Goal: Information Seeking & Learning: Learn about a topic

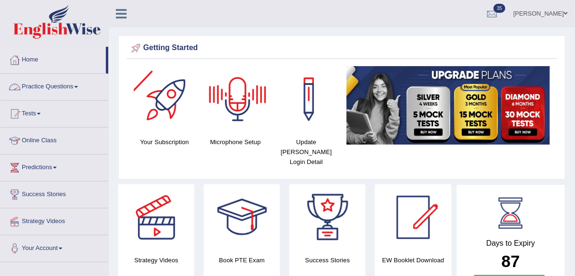
click at [69, 86] on link "Practice Questions" at bounding box center [54, 86] width 108 height 24
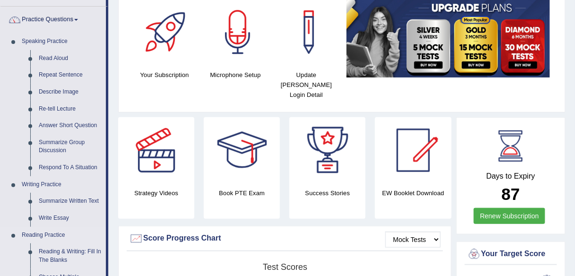
scroll to position [38, 0]
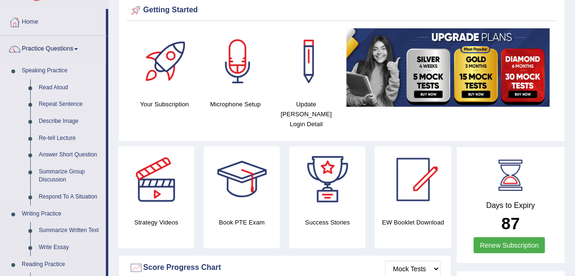
click at [60, 85] on link "Read Aloud" at bounding box center [70, 87] width 71 height 17
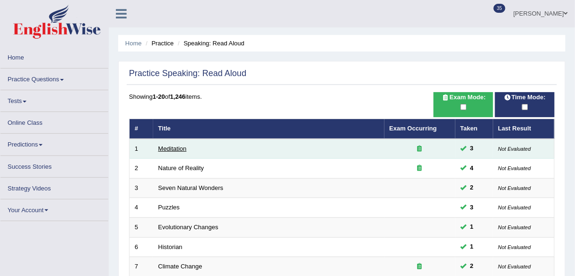
click at [170, 149] on link "Meditation" at bounding box center [172, 148] width 28 height 7
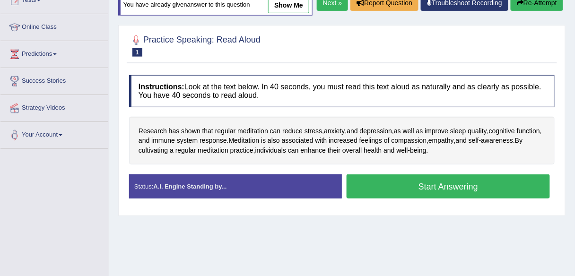
scroll to position [131, 0]
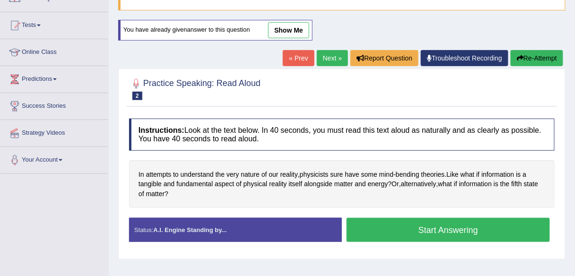
scroll to position [76, 0]
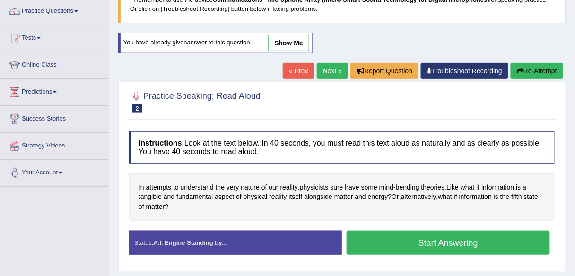
click at [331, 74] on link "Next »" at bounding box center [332, 71] width 31 height 16
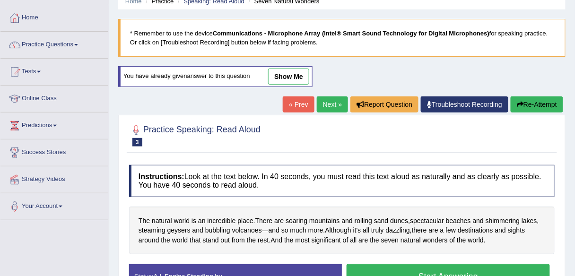
scroll to position [38, 0]
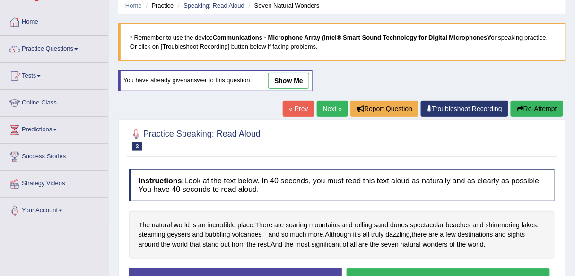
click at [327, 109] on link "Next »" at bounding box center [332, 109] width 31 height 16
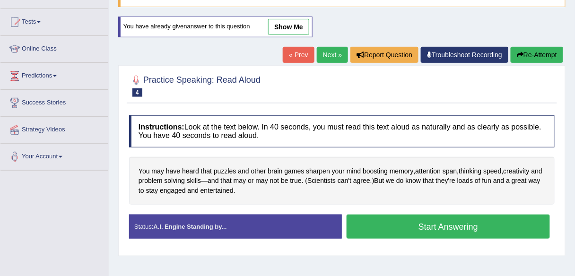
scroll to position [5, 0]
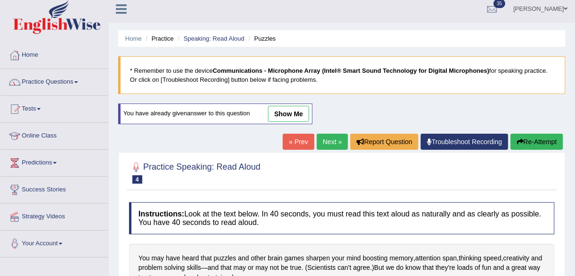
drag, startPoint x: 323, startPoint y: 141, endPoint x: 328, endPoint y: 146, distance: 7.0
click at [324, 141] on link "Next »" at bounding box center [332, 142] width 31 height 16
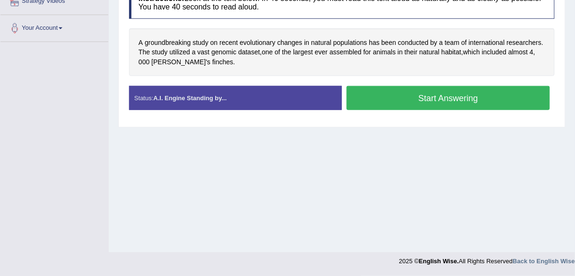
scroll to position [145, 0]
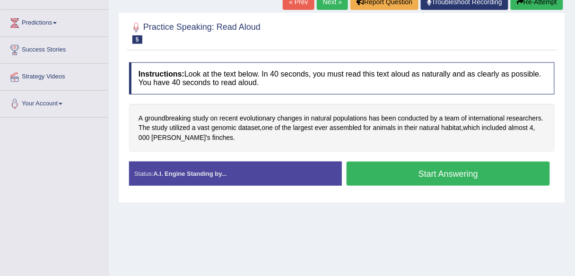
click at [322, 0] on link "Next »" at bounding box center [332, 2] width 31 height 16
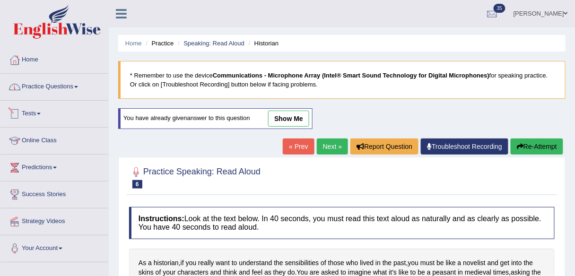
click at [52, 92] on link "Practice Questions" at bounding box center [54, 86] width 108 height 24
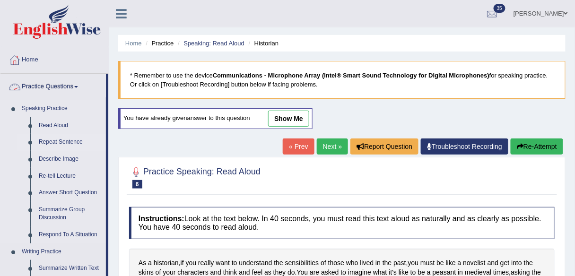
drag, startPoint x: 62, startPoint y: 142, endPoint x: 72, endPoint y: 140, distance: 10.1
click at [62, 142] on link "Repeat Sentence" at bounding box center [70, 142] width 71 height 17
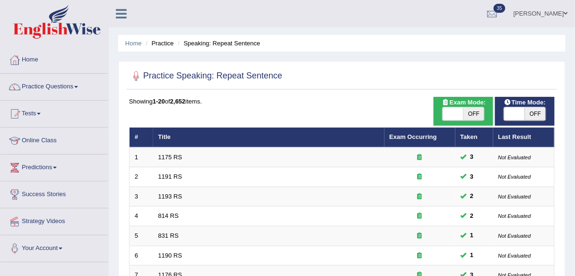
click at [474, 115] on span "OFF" at bounding box center [473, 113] width 21 height 13
checkbox input "true"
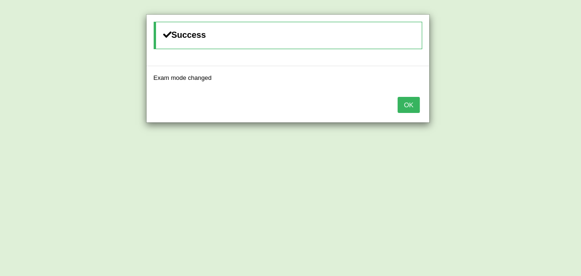
drag, startPoint x: 417, startPoint y: 104, endPoint x: 381, endPoint y: 113, distance: 36.8
click at [417, 104] on button "OK" at bounding box center [408, 105] width 22 height 16
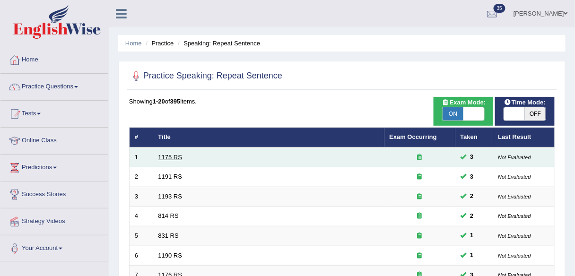
click at [170, 154] on link "1175 RS" at bounding box center [170, 157] width 24 height 7
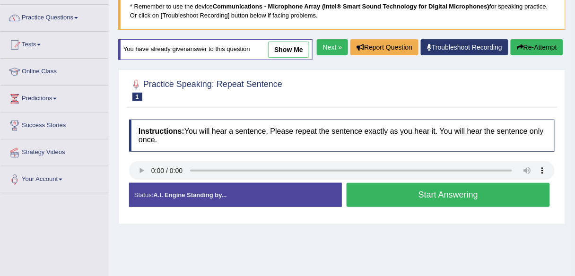
scroll to position [113, 0]
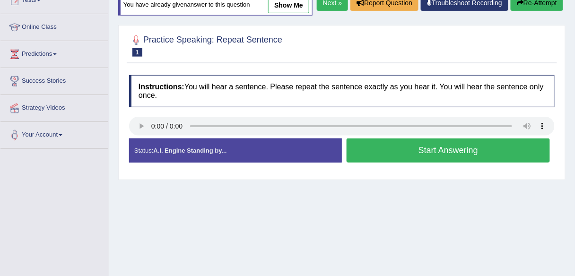
click at [323, 11] on link "Next »" at bounding box center [332, 3] width 31 height 16
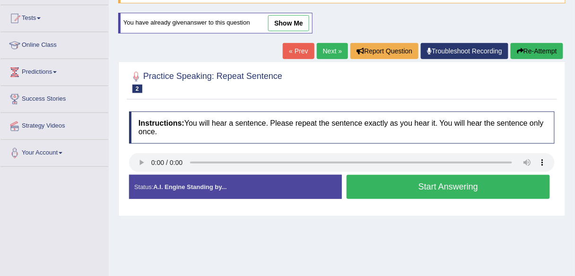
scroll to position [113, 0]
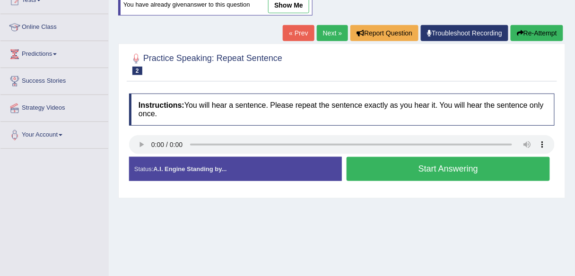
click at [338, 31] on link "Next »" at bounding box center [332, 33] width 31 height 16
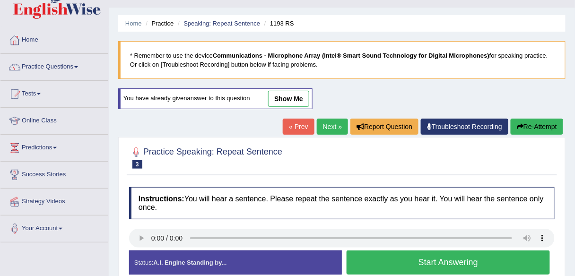
scroll to position [76, 0]
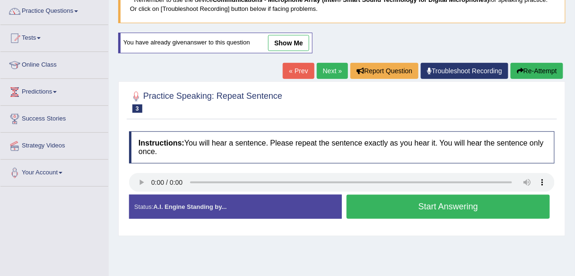
click at [330, 66] on link "Next »" at bounding box center [332, 71] width 31 height 16
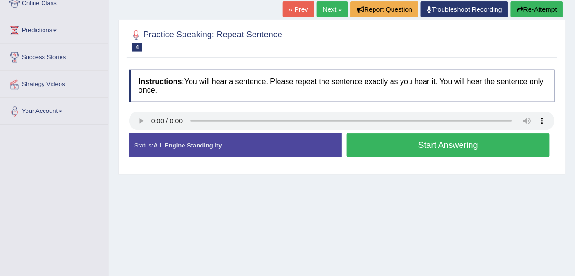
scroll to position [189, 0]
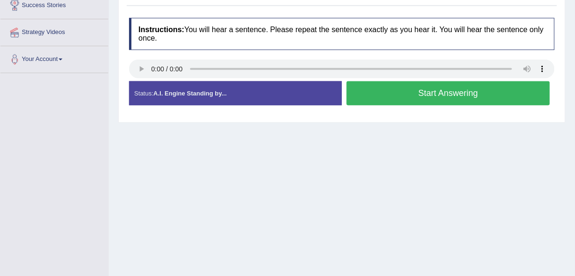
click at [377, 102] on button "Start Answering" at bounding box center [447, 93] width 203 height 24
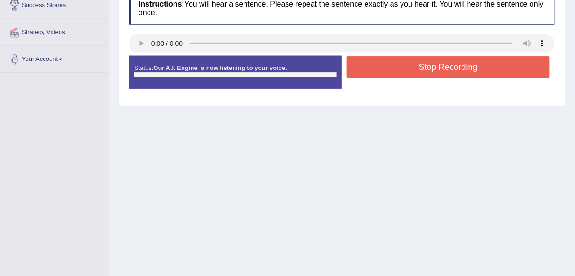
click at [376, 69] on button "Stop Recording" at bounding box center [447, 67] width 203 height 22
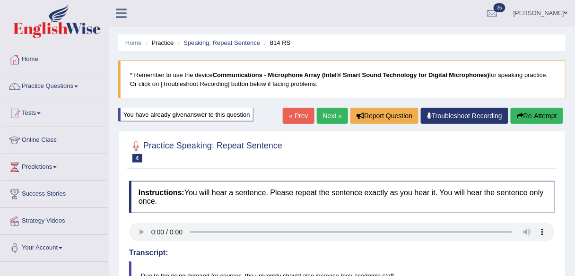
scroll to position [0, 0]
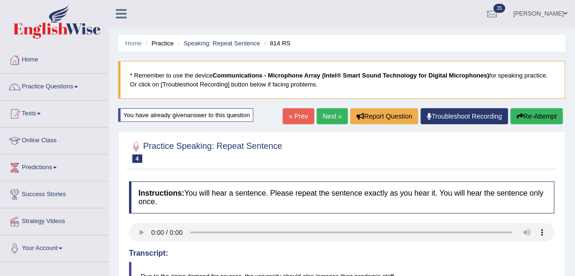
click at [522, 114] on button "Re-Attempt" at bounding box center [536, 116] width 52 height 16
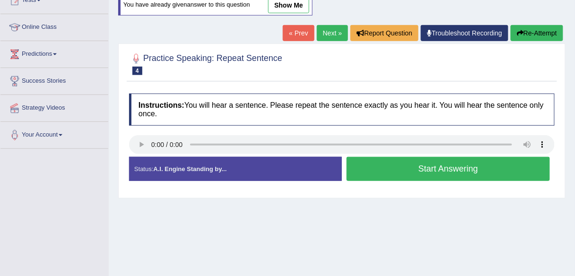
scroll to position [131, 0]
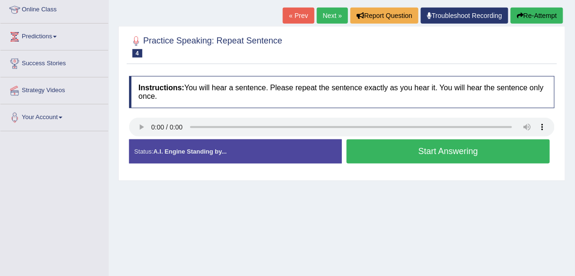
click at [379, 147] on button "Start Answering" at bounding box center [447, 151] width 203 height 24
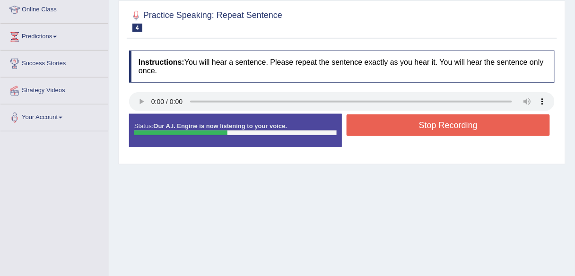
click at [382, 121] on button "Stop Recording" at bounding box center [447, 125] width 203 height 22
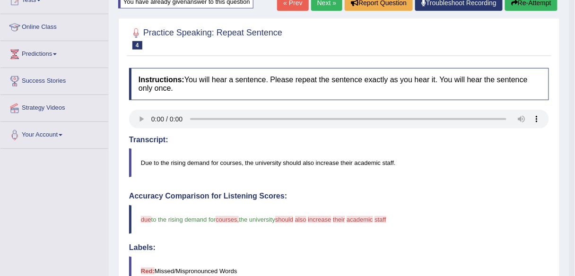
scroll to position [81, 0]
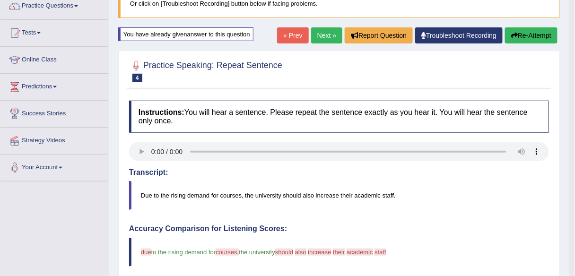
click at [328, 38] on link "Next »" at bounding box center [326, 35] width 31 height 16
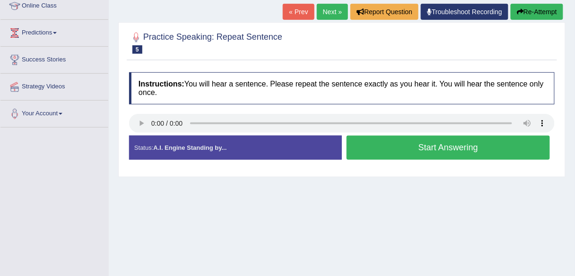
scroll to position [151, 0]
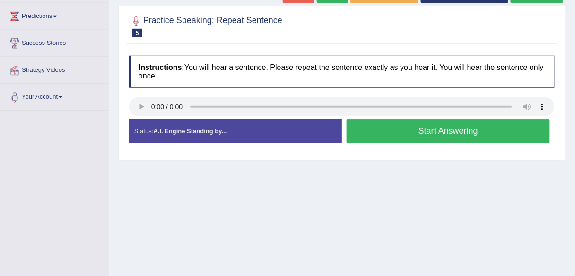
click at [270, 51] on div "Instructions: You will hear a sentence. Please repeat the sentence exactly as y…" at bounding box center [342, 103] width 430 height 104
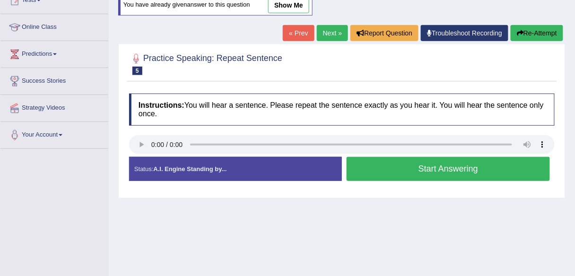
click at [331, 37] on link "Next »" at bounding box center [332, 33] width 31 height 16
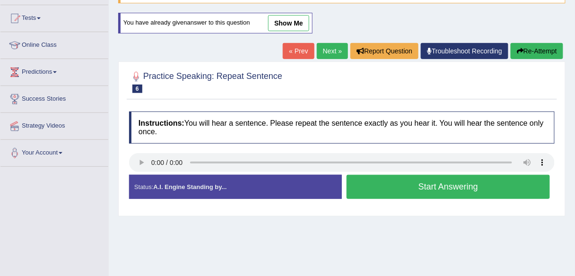
scroll to position [113, 0]
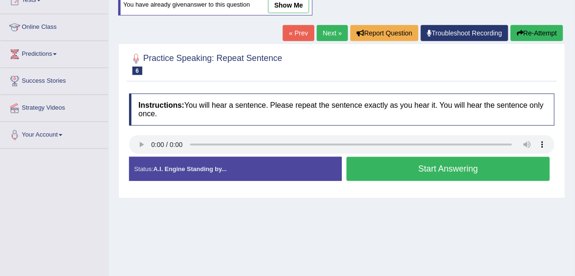
click at [465, 164] on button "Start Answering" at bounding box center [447, 169] width 203 height 24
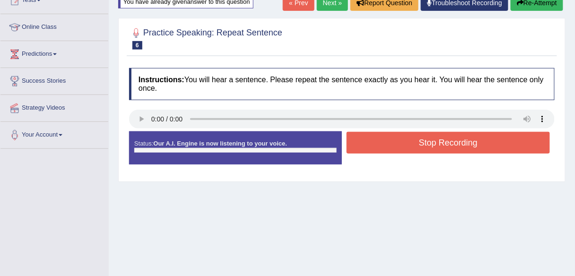
click at [452, 150] on button "Stop Recording" at bounding box center [447, 143] width 203 height 22
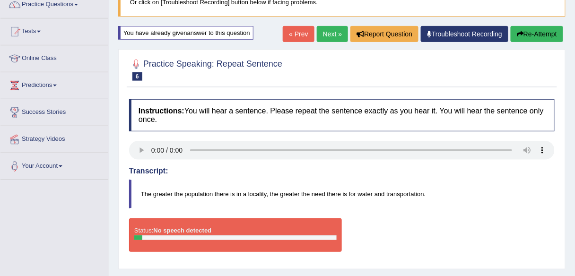
scroll to position [69, 0]
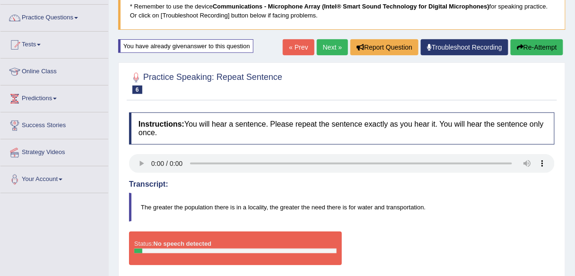
click at [328, 45] on link "Next »" at bounding box center [332, 47] width 31 height 16
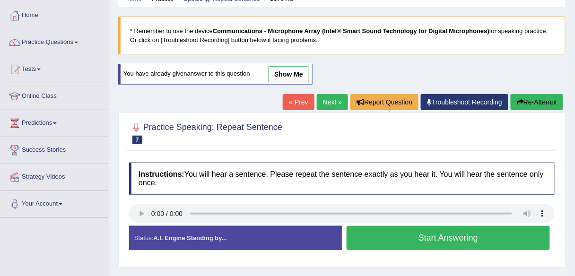
scroll to position [38, 0]
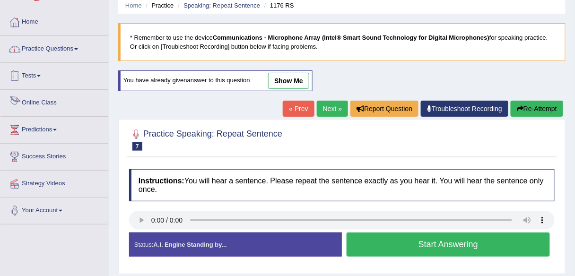
click at [56, 51] on link "Practice Questions" at bounding box center [54, 48] width 108 height 24
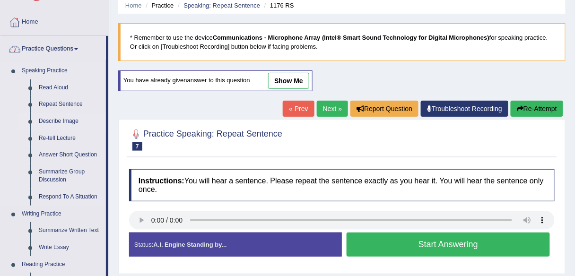
click at [64, 119] on link "Describe Image" at bounding box center [70, 121] width 71 height 17
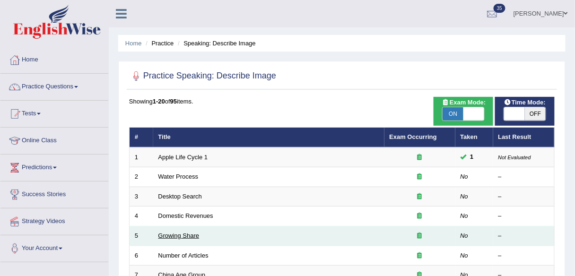
click at [178, 237] on link "Growing Share" at bounding box center [178, 235] width 41 height 7
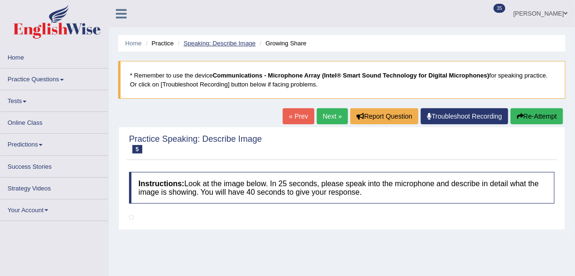
click at [231, 40] on link "Speaking: Describe Image" at bounding box center [219, 43] width 72 height 7
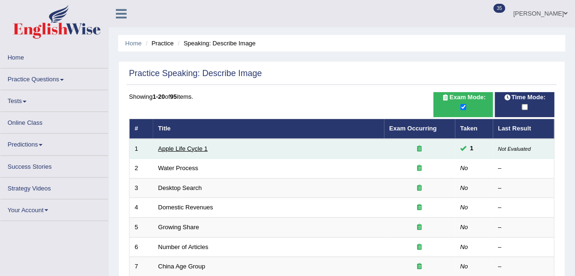
click at [194, 145] on link "Apple Life Cycle 1" at bounding box center [183, 148] width 50 height 7
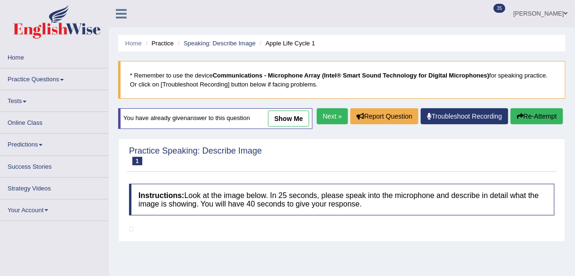
click at [330, 124] on link "Next »" at bounding box center [332, 116] width 31 height 16
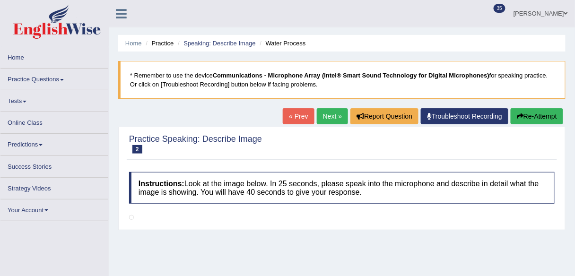
click at [328, 121] on link "Next »" at bounding box center [332, 116] width 31 height 16
click at [328, 120] on link "Next »" at bounding box center [332, 116] width 31 height 16
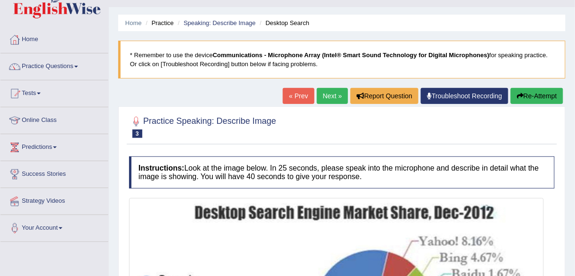
scroll to position [38, 0]
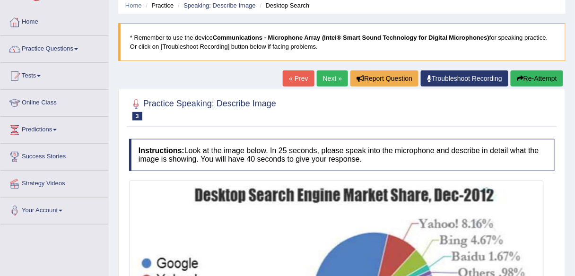
click at [340, 80] on link "Next »" at bounding box center [332, 78] width 31 height 16
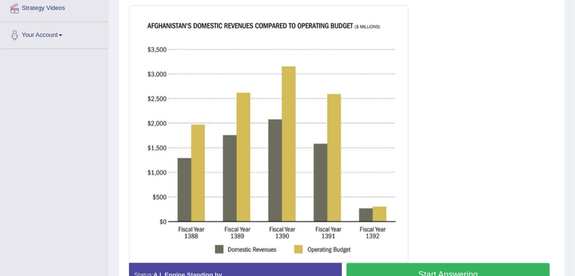
scroll to position [213, 0]
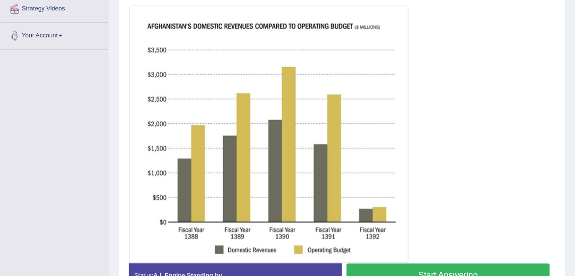
click at [482, 134] on div at bounding box center [341, 135] width 425 height 258
click at [195, 207] on img at bounding box center [268, 134] width 275 height 253
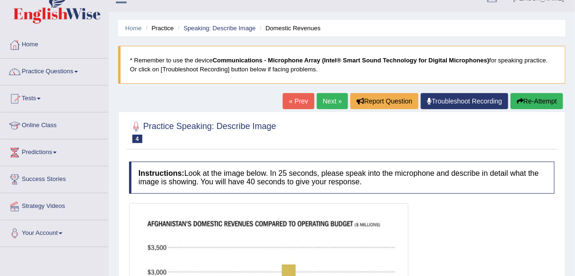
scroll to position [0, 0]
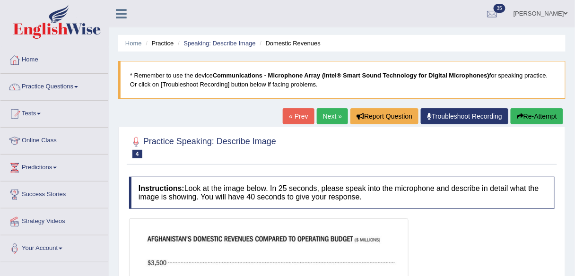
drag, startPoint x: 333, startPoint y: 118, endPoint x: 338, endPoint y: 122, distance: 6.7
click at [333, 118] on link "Next »" at bounding box center [332, 116] width 31 height 16
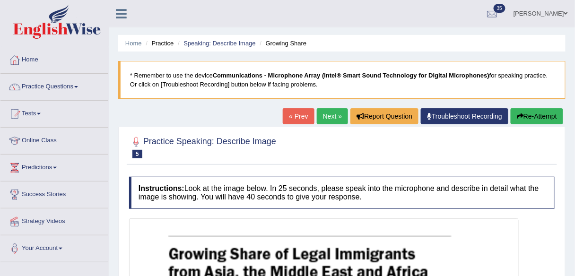
click at [332, 121] on link "Next »" at bounding box center [332, 116] width 31 height 16
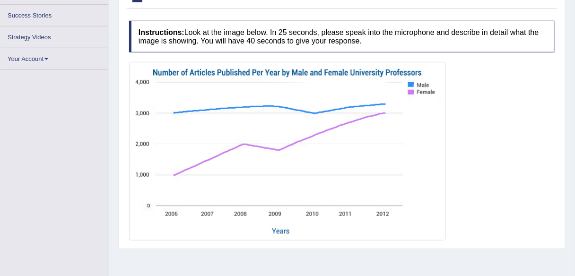
scroll to position [172, 0]
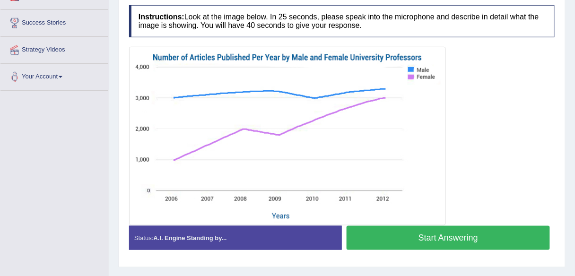
click at [374, 104] on img at bounding box center [287, 136] width 312 height 174
click at [382, 99] on img at bounding box center [287, 136] width 312 height 174
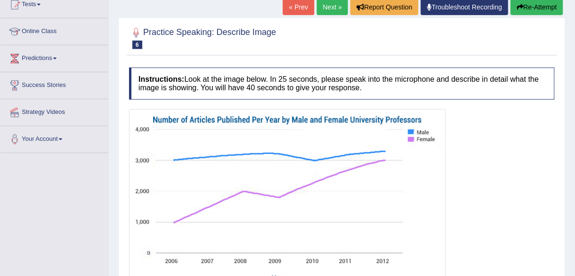
scroll to position [58, 0]
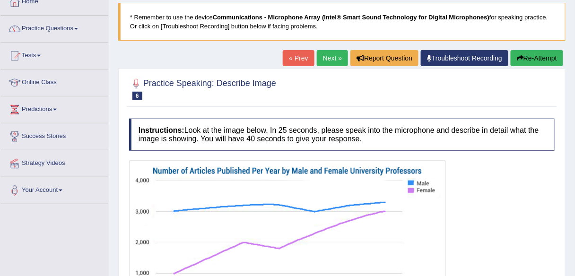
click at [326, 55] on link "Next »" at bounding box center [332, 58] width 31 height 16
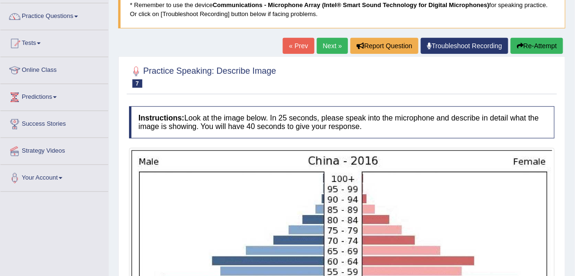
scroll to position [58, 0]
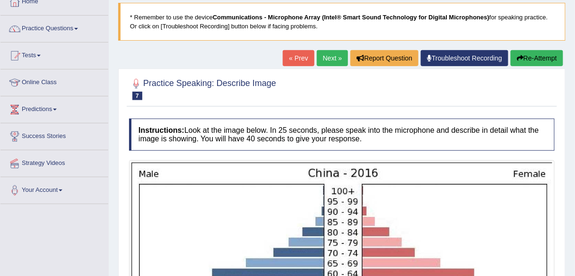
drag, startPoint x: 327, startPoint y: 61, endPoint x: 327, endPoint y: 68, distance: 6.2
click at [327, 61] on link "Next »" at bounding box center [332, 58] width 31 height 16
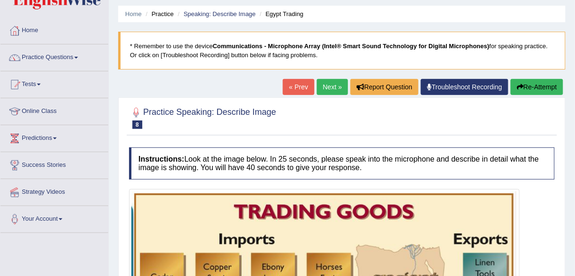
scroll to position [20, 0]
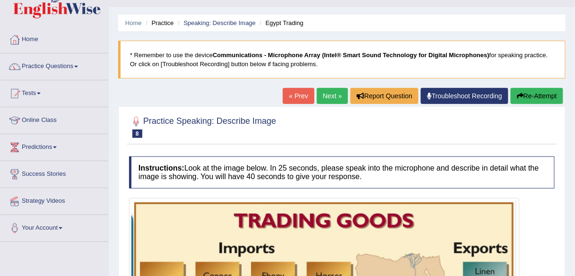
click at [323, 89] on link "Next »" at bounding box center [332, 96] width 31 height 16
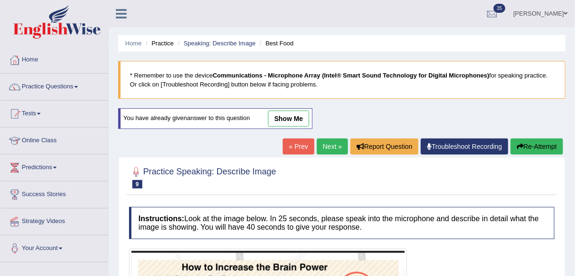
click at [329, 146] on link "Next »" at bounding box center [332, 146] width 31 height 16
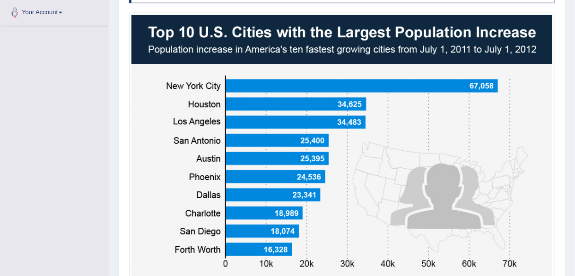
scroll to position [234, 0]
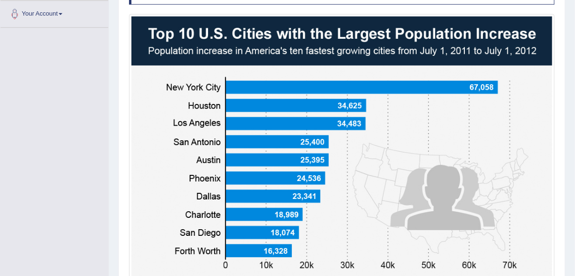
click at [502, 147] on img at bounding box center [341, 167] width 421 height 300
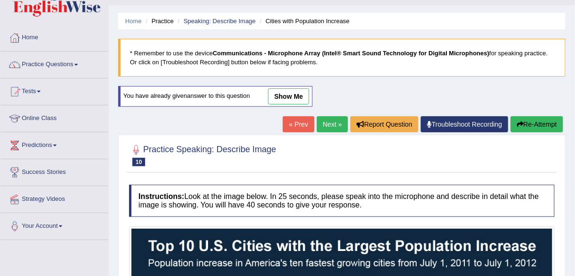
scroll to position [8, 0]
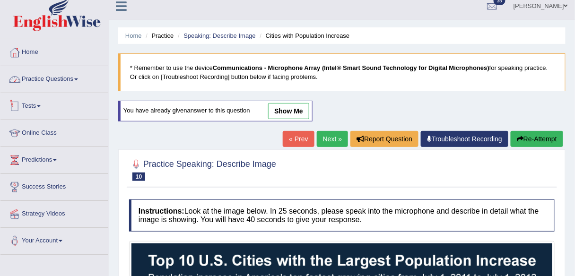
drag, startPoint x: 69, startPoint y: 82, endPoint x: 60, endPoint y: 111, distance: 29.6
click at [69, 82] on link "Practice Questions" at bounding box center [54, 78] width 108 height 24
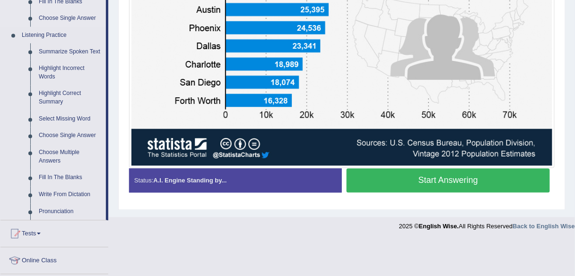
scroll to position [386, 0]
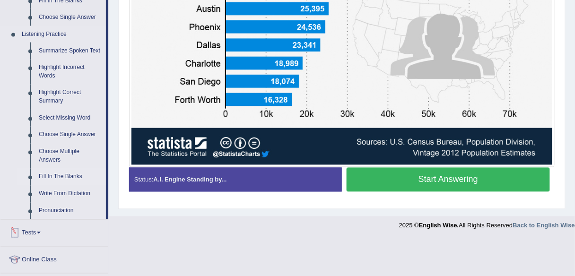
click at [75, 179] on link "Fill In The Blanks" at bounding box center [70, 177] width 71 height 17
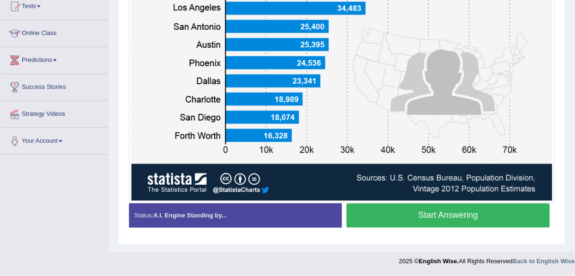
scroll to position [457, 0]
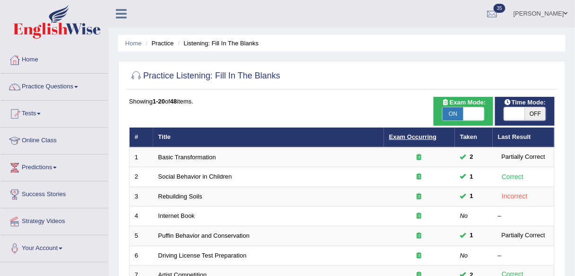
click at [427, 135] on link "Exam Occurring" at bounding box center [412, 136] width 47 height 7
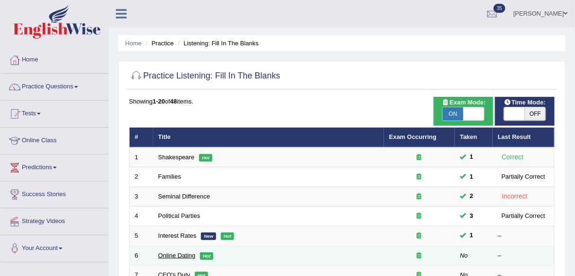
click at [176, 254] on link "Online Dating" at bounding box center [176, 255] width 37 height 7
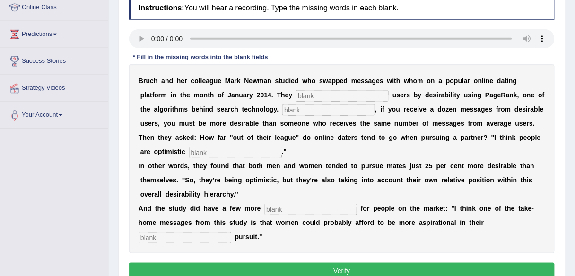
scroll to position [151, 0]
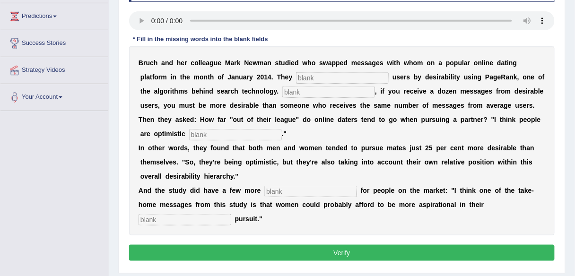
click at [319, 77] on input "text" at bounding box center [342, 77] width 93 height 11
click at [322, 79] on input "text" at bounding box center [342, 77] width 93 height 11
click at [333, 78] on input "text" at bounding box center [342, 77] width 93 height 11
click at [319, 96] on input "text" at bounding box center [328, 91] width 93 height 11
click at [323, 73] on input "text" at bounding box center [342, 77] width 93 height 11
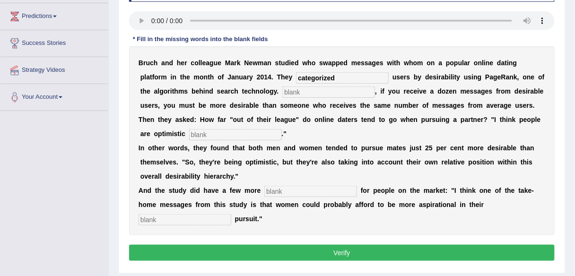
type input "categorized"
click at [317, 93] on input "text" at bounding box center [328, 91] width 93 height 11
type input "i"
type input "Essentially"
click at [256, 135] on input "text" at bounding box center [235, 134] width 93 height 11
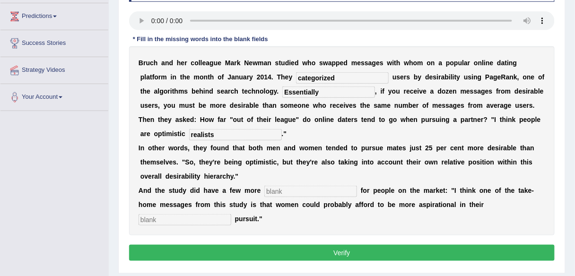
type input "realists"
click at [282, 192] on input "text" at bounding box center [310, 191] width 93 height 11
type input "lessons"
click at [222, 218] on input "text" at bounding box center [184, 219] width 93 height 11
type input "mate"
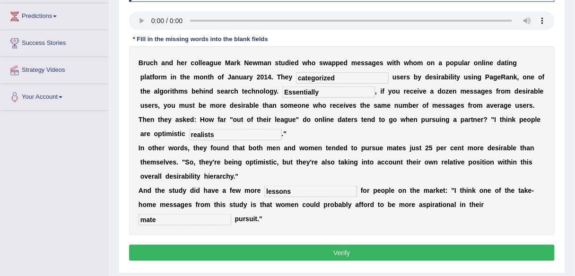
click at [258, 259] on button "Verify" at bounding box center [341, 253] width 425 height 16
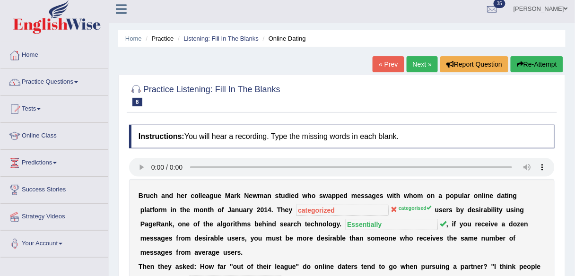
scroll to position [0, 0]
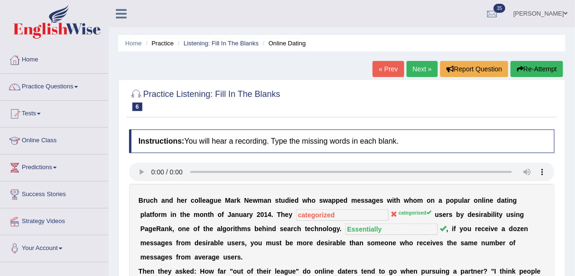
click at [419, 64] on link "Next »" at bounding box center [421, 69] width 31 height 16
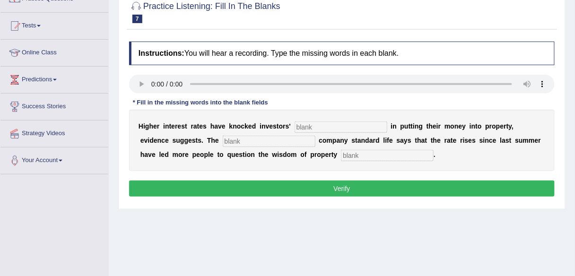
scroll to position [76, 0]
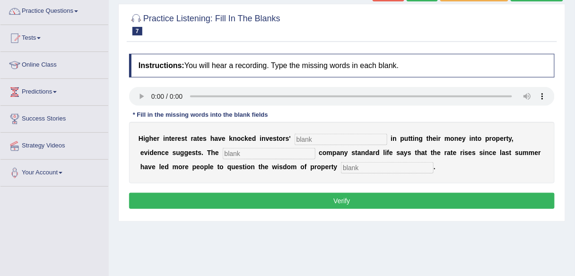
click at [221, 49] on div "Instructions: You will hear a recording. Type the missing words in each blank. …" at bounding box center [342, 132] width 430 height 167
click at [337, 134] on input "text" at bounding box center [340, 139] width 93 height 11
type input "insurences"
click at [224, 155] on input "text" at bounding box center [269, 153] width 93 height 11
click at [341, 169] on input "text" at bounding box center [387, 167] width 93 height 11
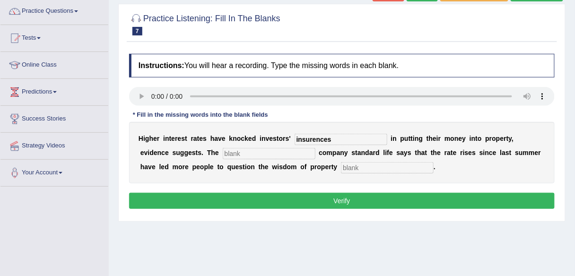
click at [264, 152] on input "text" at bounding box center [269, 153] width 93 height 11
type input "d"
click at [341, 163] on input "text" at bounding box center [387, 167] width 93 height 11
type input "d"
click at [326, 197] on button "Verify" at bounding box center [341, 201] width 425 height 16
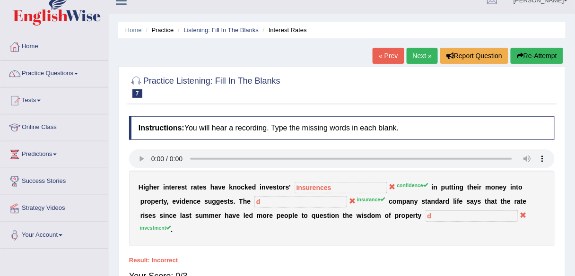
scroll to position [0, 0]
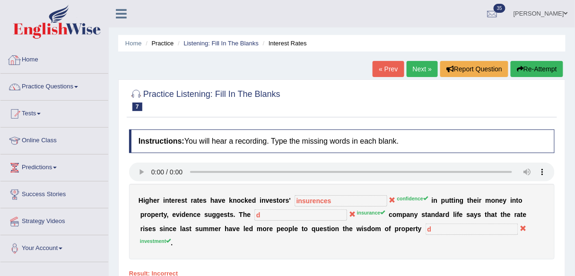
click at [49, 59] on link "Home" at bounding box center [54, 59] width 108 height 24
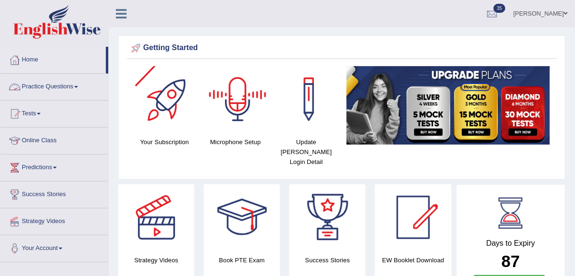
click at [53, 89] on link "Practice Questions" at bounding box center [54, 86] width 108 height 24
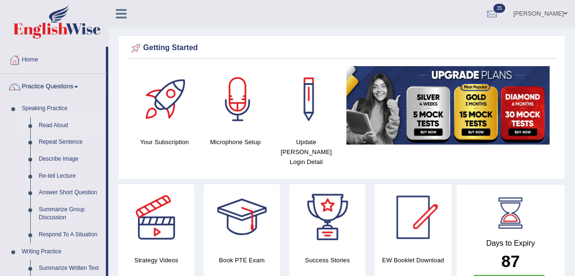
click at [59, 122] on link "Read Aloud" at bounding box center [70, 125] width 71 height 17
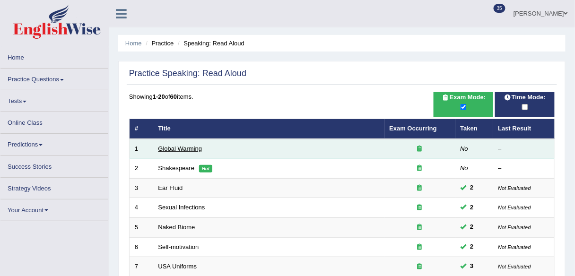
drag, startPoint x: 0, startPoint y: 0, endPoint x: 181, endPoint y: 149, distance: 234.0
click at [181, 149] on link "Global Warming" at bounding box center [180, 148] width 44 height 7
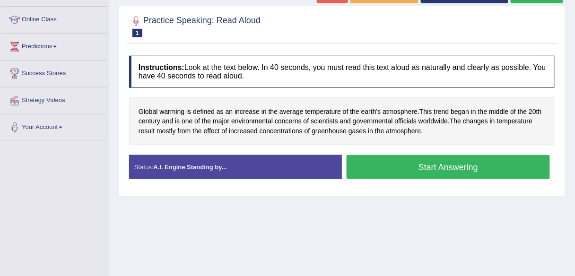
scroll to position [83, 0]
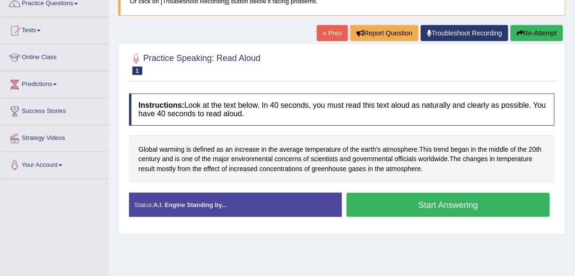
click at [331, 36] on link "« Prev" at bounding box center [332, 33] width 31 height 16
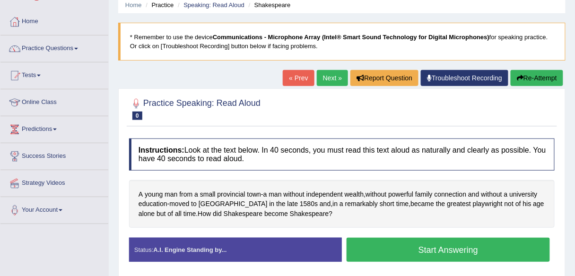
scroll to position [38, 0]
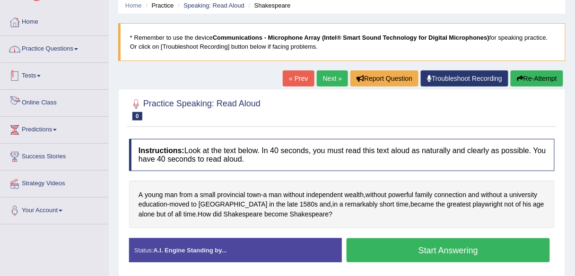
drag, startPoint x: 76, startPoint y: 50, endPoint x: 77, endPoint y: 60, distance: 10.0
click at [76, 50] on link "Practice Questions" at bounding box center [54, 48] width 108 height 24
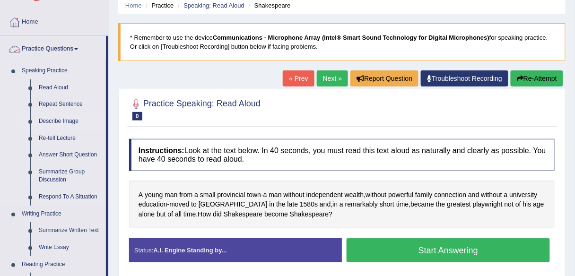
drag, startPoint x: 76, startPoint y: 103, endPoint x: 85, endPoint y: 114, distance: 15.1
click at [76, 103] on link "Repeat Sentence" at bounding box center [70, 104] width 71 height 17
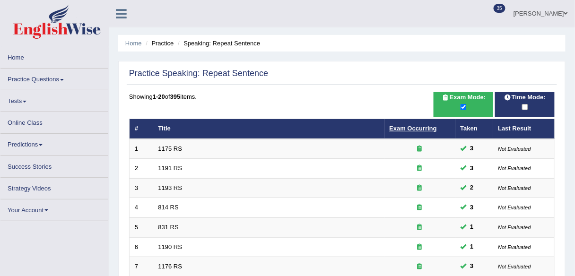
click at [393, 129] on th "Exam Occurring" at bounding box center [419, 129] width 71 height 20
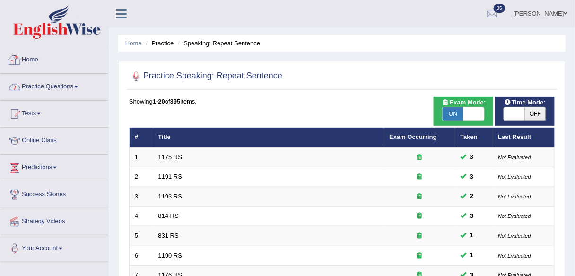
click at [69, 87] on link "Practice Questions" at bounding box center [54, 86] width 108 height 24
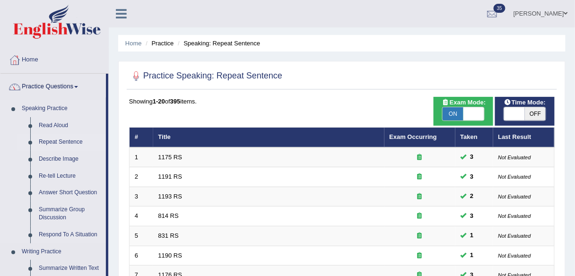
click at [68, 142] on link "Repeat Sentence" at bounding box center [70, 142] width 71 height 17
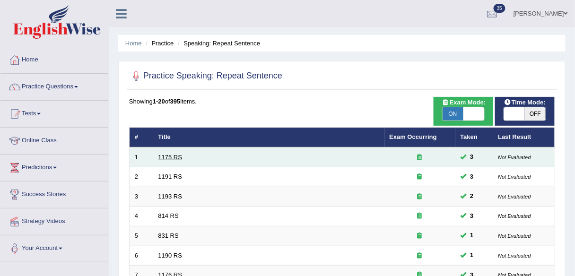
click at [170, 157] on link "1175 RS" at bounding box center [170, 157] width 24 height 7
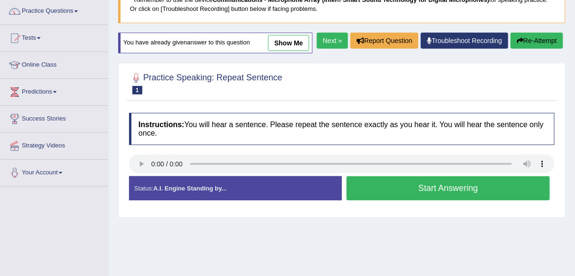
click at [335, 49] on link "Next »" at bounding box center [332, 41] width 31 height 16
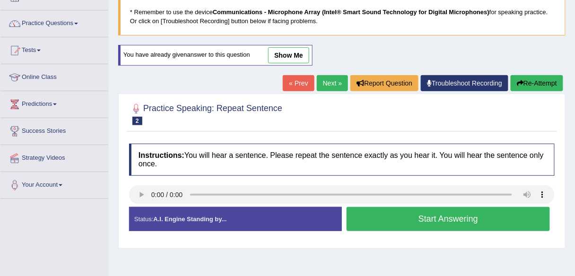
scroll to position [76, 0]
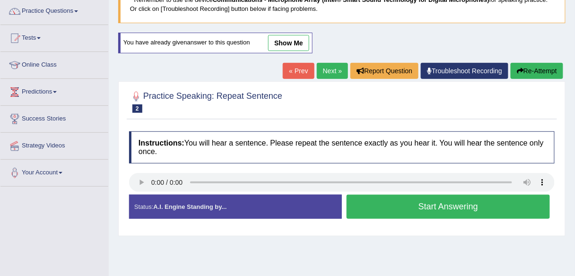
click at [322, 73] on link "Next »" at bounding box center [332, 71] width 31 height 16
click at [321, 71] on link "Next »" at bounding box center [332, 71] width 31 height 16
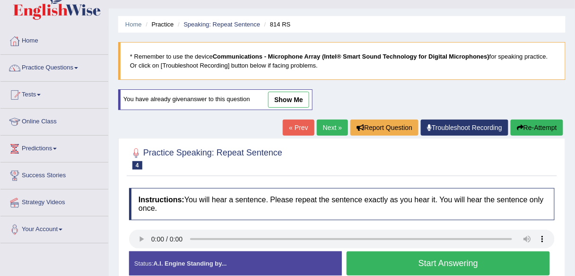
scroll to position [38, 0]
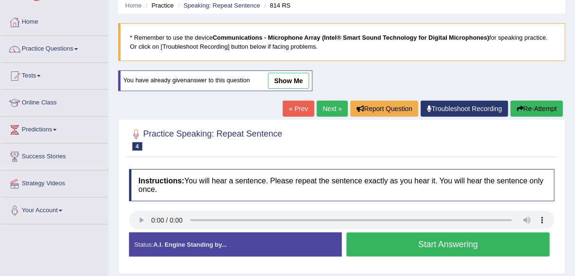
click at [326, 115] on link "Next »" at bounding box center [332, 109] width 31 height 16
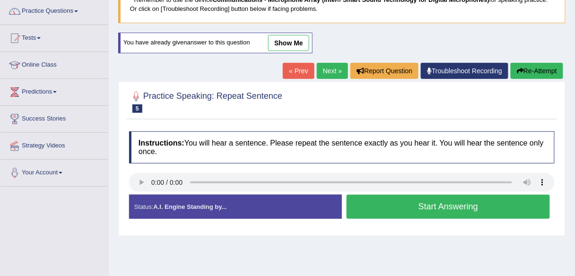
scroll to position [83, 0]
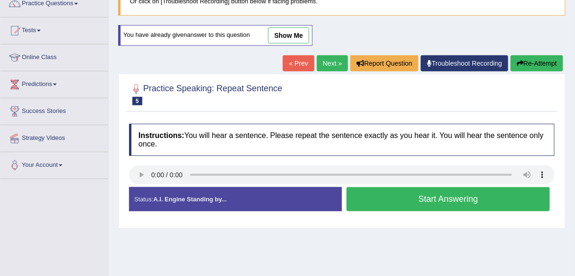
click at [326, 66] on link "Next »" at bounding box center [332, 63] width 31 height 16
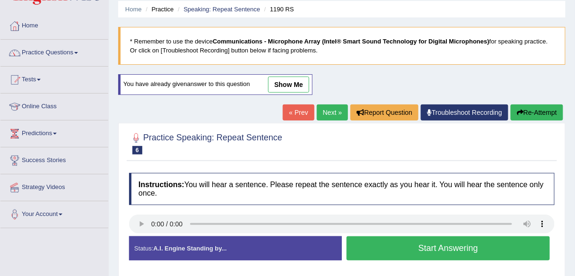
scroll to position [113, 0]
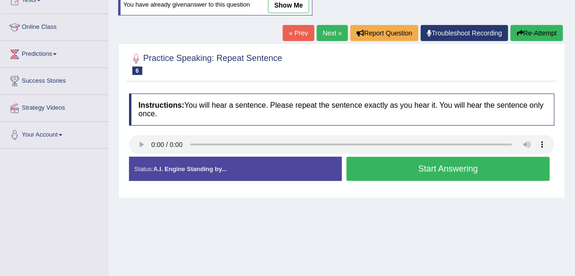
click at [360, 166] on button "Start Answering" at bounding box center [447, 169] width 203 height 24
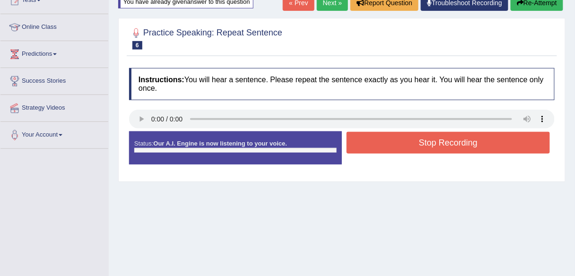
click at [360, 148] on button "Stop Recording" at bounding box center [447, 143] width 203 height 22
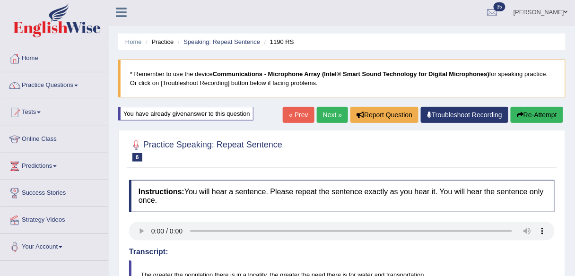
scroll to position [0, 0]
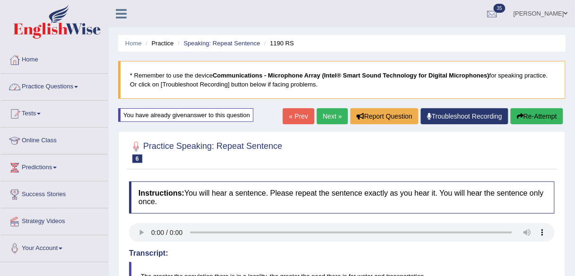
click at [48, 90] on link "Practice Questions" at bounding box center [54, 86] width 108 height 24
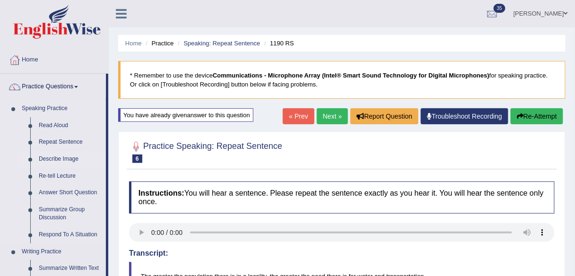
click at [56, 159] on link "Describe Image" at bounding box center [70, 159] width 71 height 17
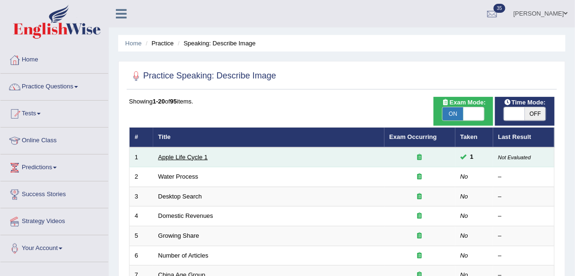
click at [187, 157] on link "Apple Life Cycle 1" at bounding box center [183, 157] width 50 height 7
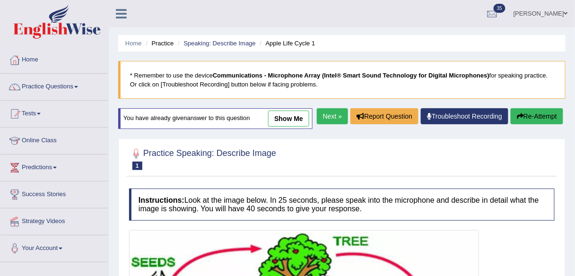
click at [327, 124] on link "Next »" at bounding box center [332, 116] width 31 height 16
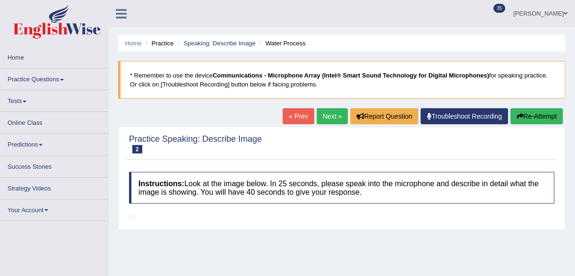
click at [328, 120] on link "Next »" at bounding box center [332, 116] width 31 height 16
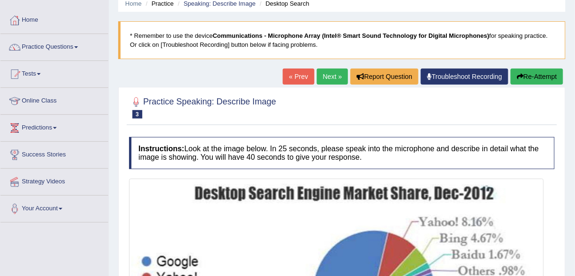
scroll to position [38, 0]
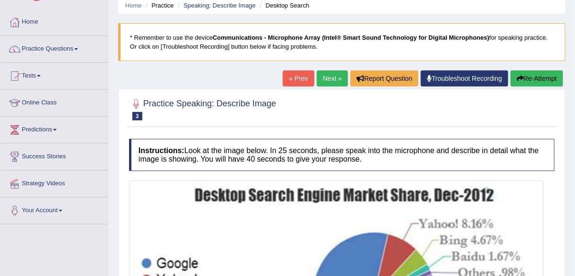
click at [332, 80] on link "Next »" at bounding box center [332, 78] width 31 height 16
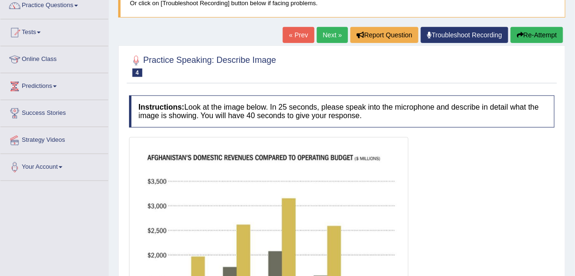
scroll to position [58, 0]
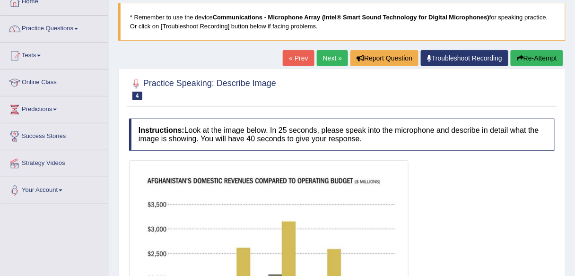
click at [328, 52] on link "Next »" at bounding box center [332, 58] width 31 height 16
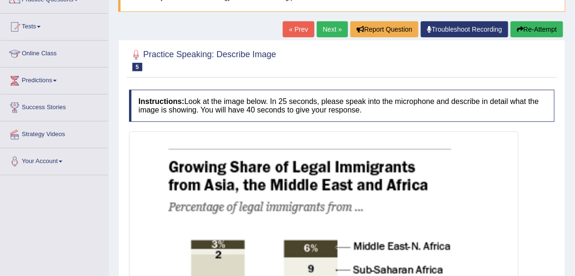
scroll to position [76, 0]
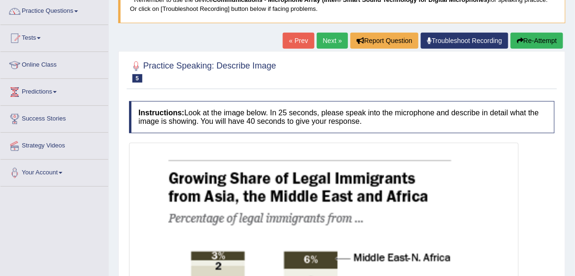
click at [327, 35] on link "Next »" at bounding box center [332, 41] width 31 height 16
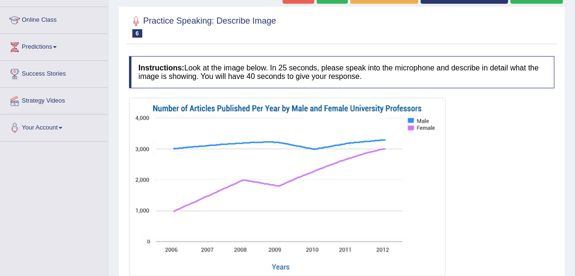
scroll to position [20, 0]
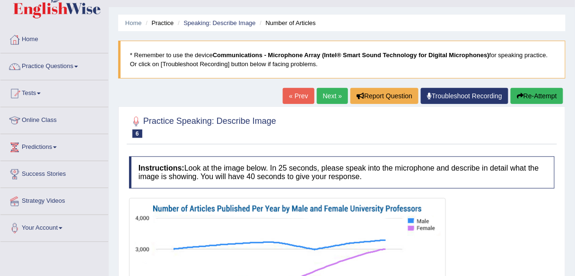
click at [227, 26] on li "Speaking: Describe Image" at bounding box center [215, 22] width 80 height 9
click at [227, 23] on link "Speaking: Describe Image" at bounding box center [219, 22] width 72 height 7
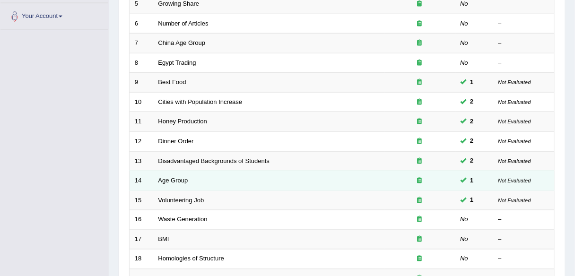
scroll to position [247, 0]
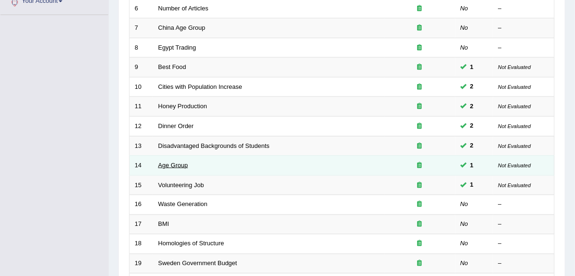
click at [178, 162] on link "Age Group" at bounding box center [173, 165] width 30 height 7
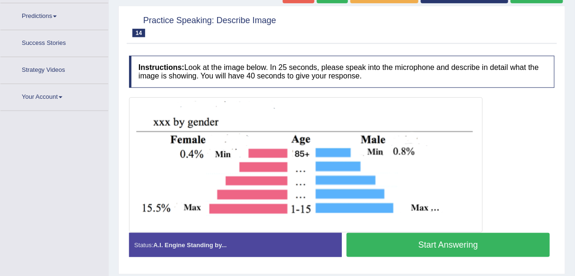
scroll to position [172, 0]
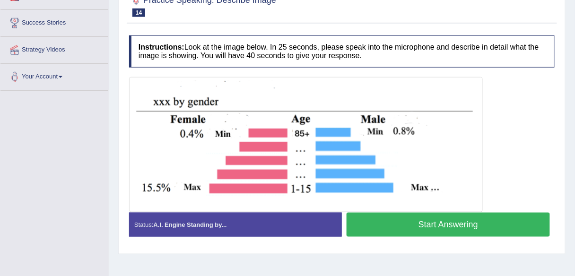
click at [402, 122] on img at bounding box center [305, 144] width 349 height 130
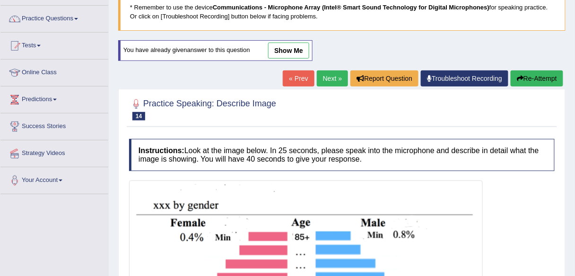
scroll to position [58, 0]
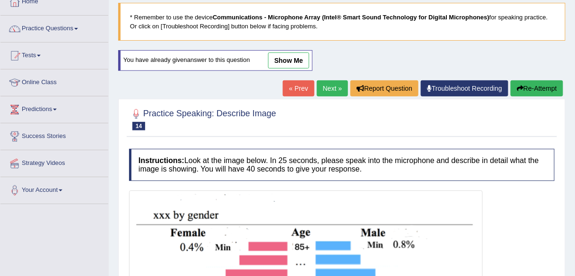
click at [335, 82] on link "Next »" at bounding box center [332, 88] width 31 height 16
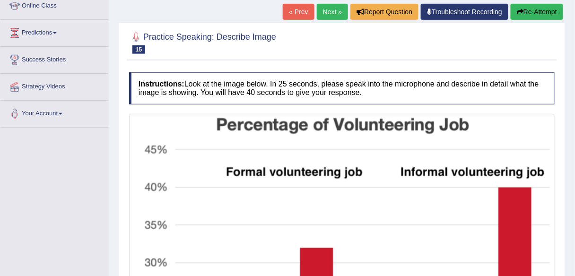
scroll to position [134, 0]
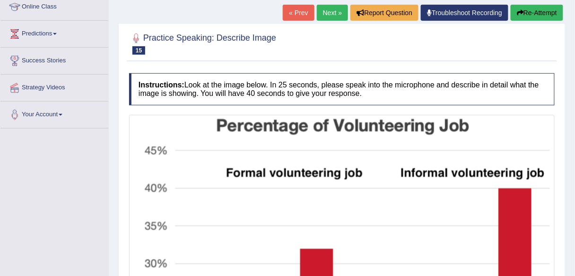
click at [327, 13] on link "Next »" at bounding box center [332, 13] width 31 height 16
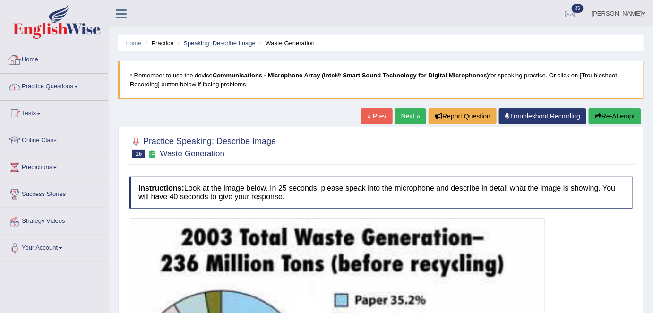
click at [82, 90] on link "Practice Questions" at bounding box center [54, 86] width 108 height 24
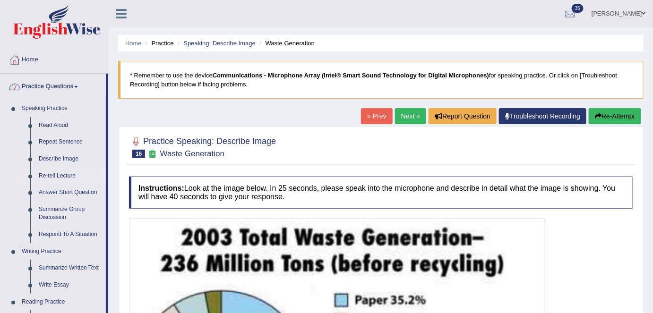
drag, startPoint x: 71, startPoint y: 179, endPoint x: 79, endPoint y: 181, distance: 8.7
click at [71, 179] on link "Re-tell Lecture" at bounding box center [70, 176] width 71 height 17
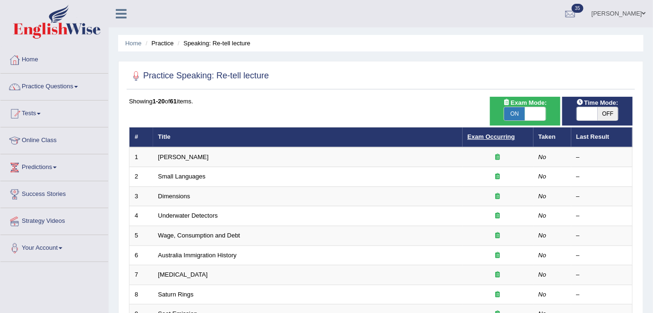
click at [492, 137] on link "Exam Occurring" at bounding box center [491, 136] width 47 height 7
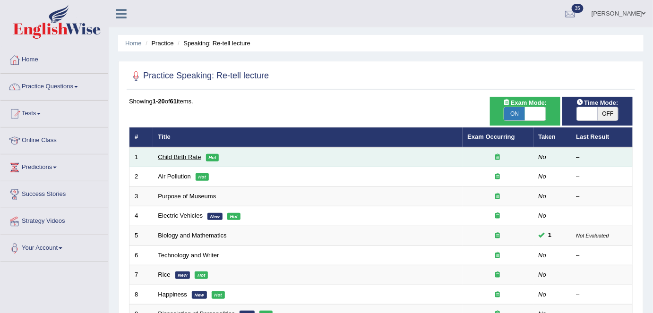
click at [188, 158] on link "Child Birth Rate" at bounding box center [179, 157] width 43 height 7
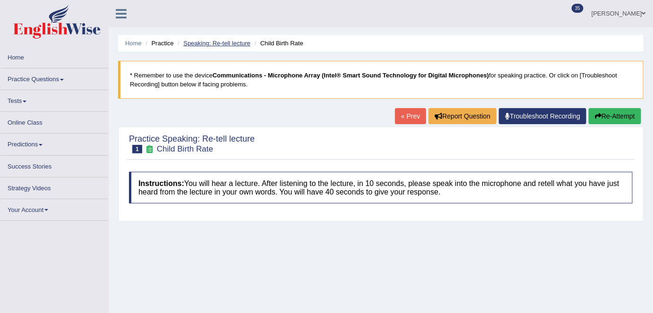
click at [227, 42] on link "Speaking: Re-tell lecture" at bounding box center [216, 43] width 67 height 7
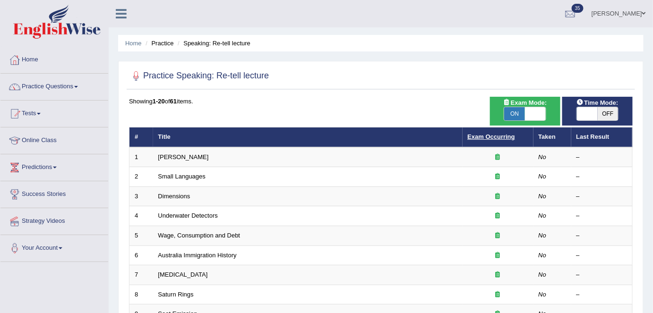
click at [482, 139] on link "Exam Occurring" at bounding box center [491, 136] width 47 height 7
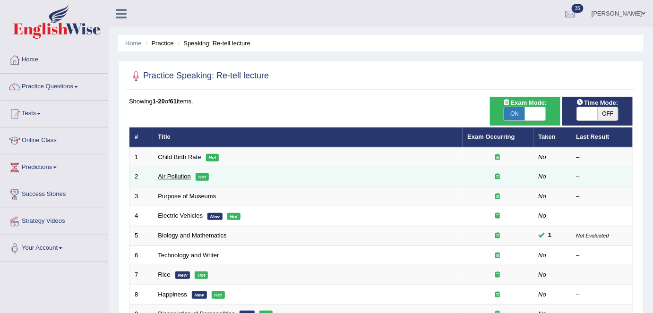
click at [179, 174] on link "Air Pollution" at bounding box center [174, 176] width 33 height 7
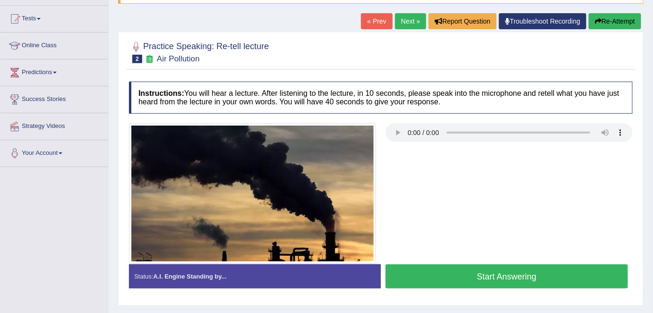
scroll to position [5, 0]
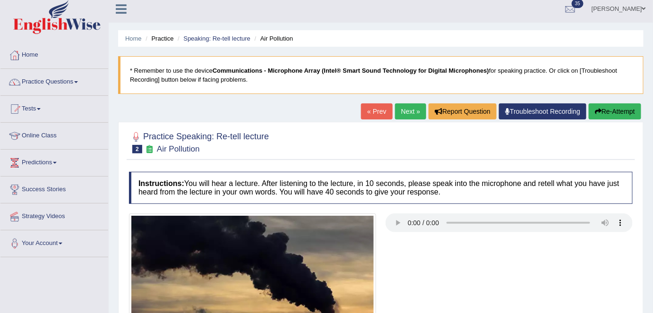
click at [412, 114] on link "Next »" at bounding box center [410, 112] width 31 height 16
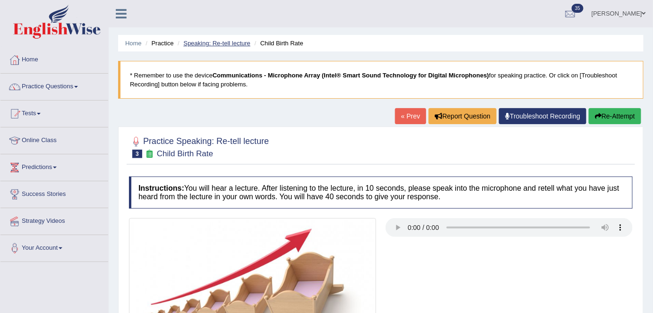
click at [230, 46] on link "Speaking: Re-tell lecture" at bounding box center [216, 43] width 67 height 7
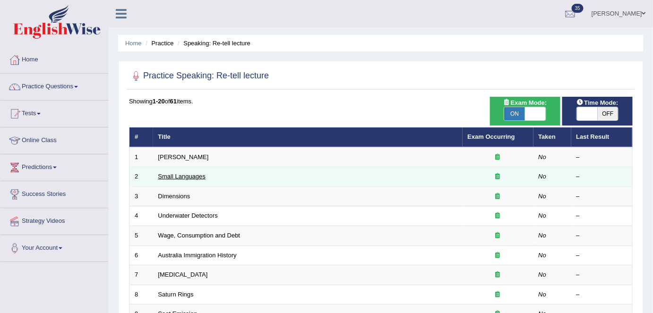
click at [185, 177] on link "Small Languages" at bounding box center [181, 176] width 47 height 7
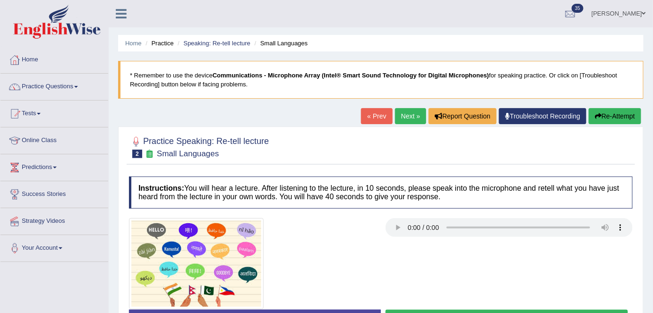
click at [402, 124] on div "« Prev Next » Report Question Troubleshoot Recording Re-Attempt" at bounding box center [502, 117] width 283 height 18
click at [402, 118] on link "Next »" at bounding box center [410, 116] width 31 height 16
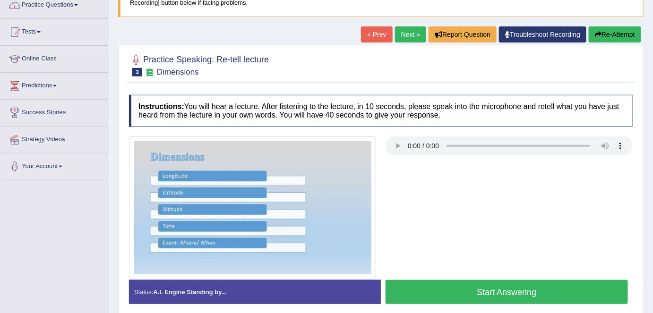
scroll to position [129, 0]
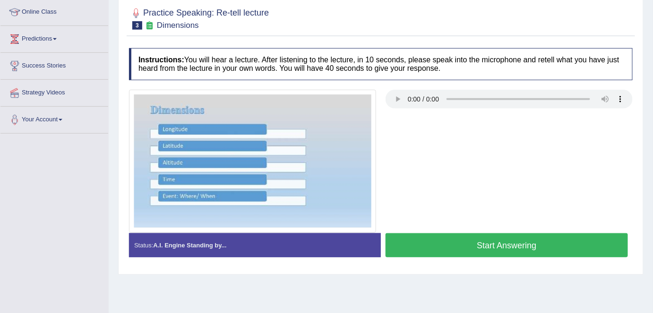
click at [424, 138] on div at bounding box center [380, 162] width 513 height 144
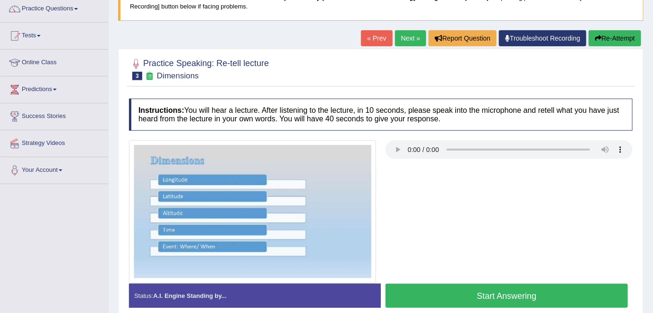
scroll to position [86, 0]
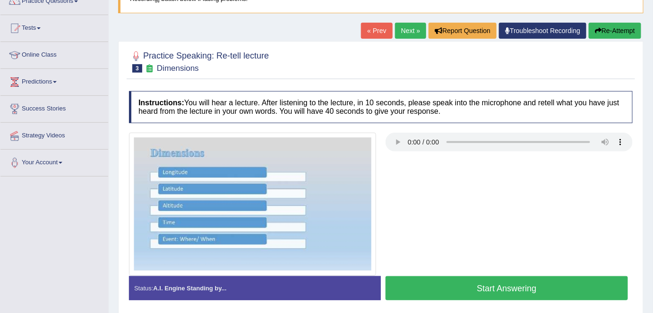
click at [403, 33] on link "Next »" at bounding box center [410, 31] width 31 height 16
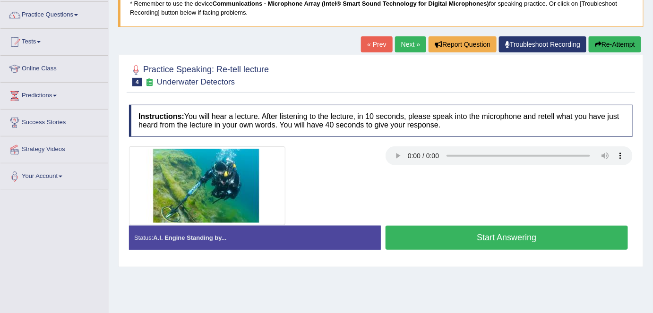
scroll to position [54, 0]
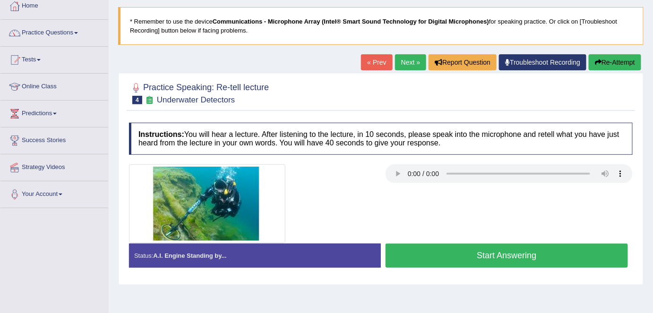
click at [403, 67] on link "Next »" at bounding box center [410, 62] width 31 height 16
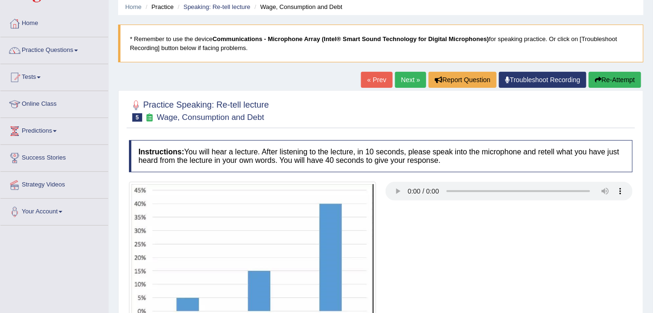
scroll to position [15, 0]
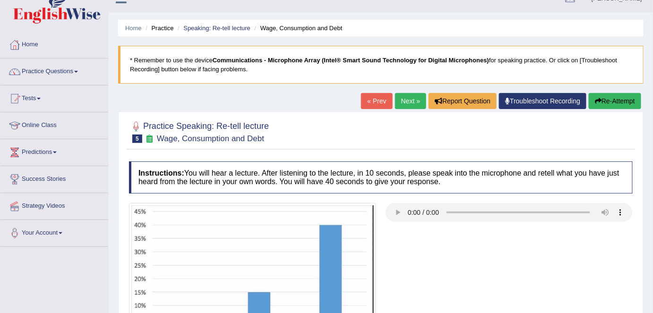
click at [399, 99] on link "Next »" at bounding box center [410, 101] width 31 height 16
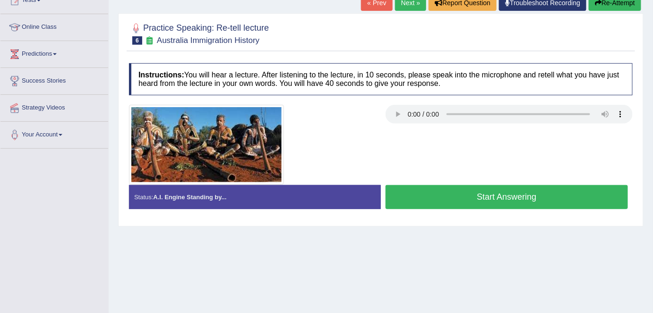
scroll to position [129, 0]
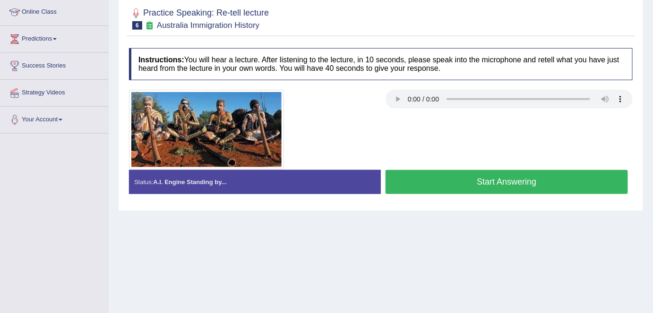
click at [407, 132] on div at bounding box center [380, 130] width 513 height 80
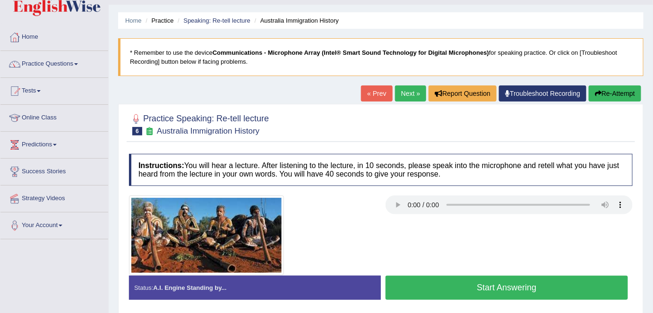
scroll to position [0, 0]
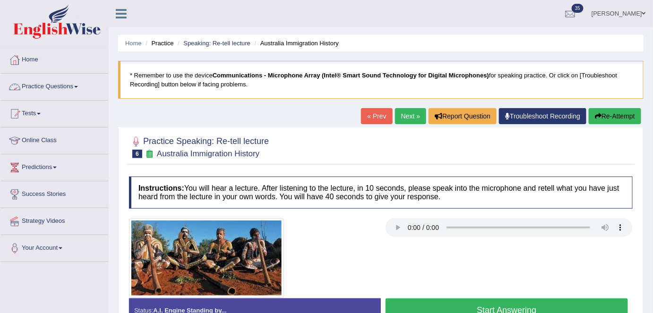
click at [77, 92] on link "Practice Questions" at bounding box center [54, 86] width 108 height 24
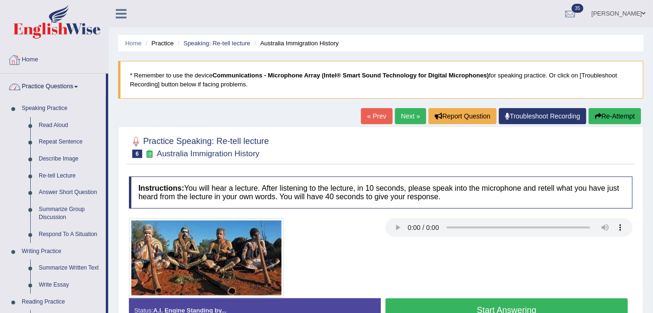
click at [52, 63] on link "Home" at bounding box center [54, 59] width 108 height 24
